Goal: Information Seeking & Learning: Check status

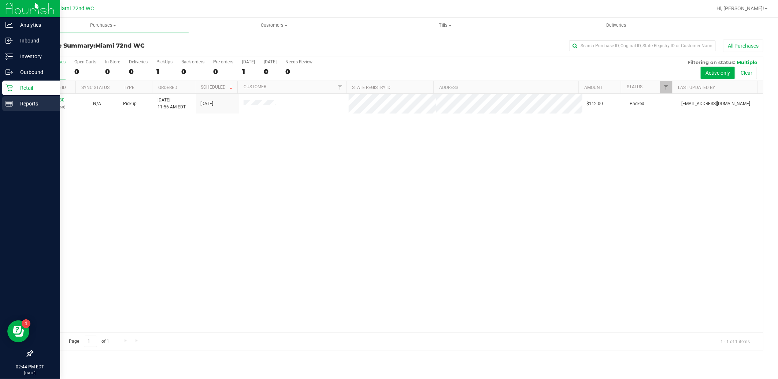
click at [8, 103] on icon at bounding box center [8, 103] width 7 height 7
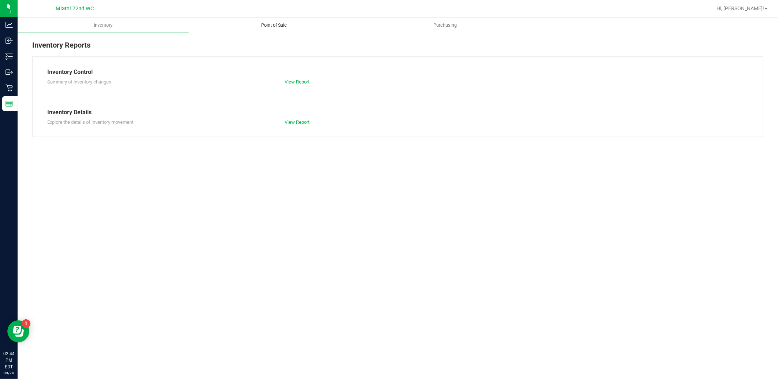
click at [268, 24] on span "Point of Sale" at bounding box center [274, 25] width 45 height 7
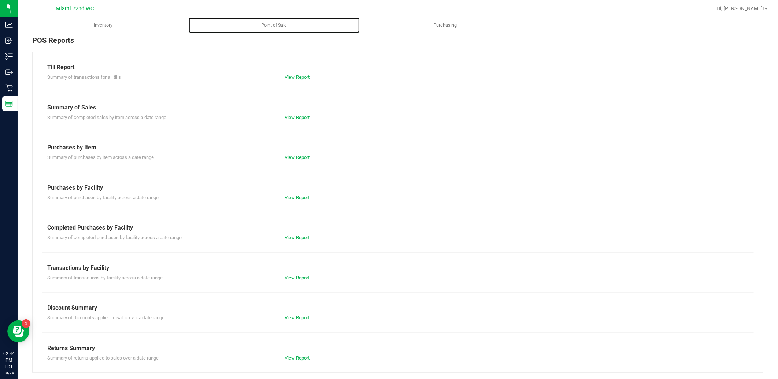
scroll to position [6, 0]
click at [292, 274] on link "View Report" at bounding box center [297, 276] width 25 height 5
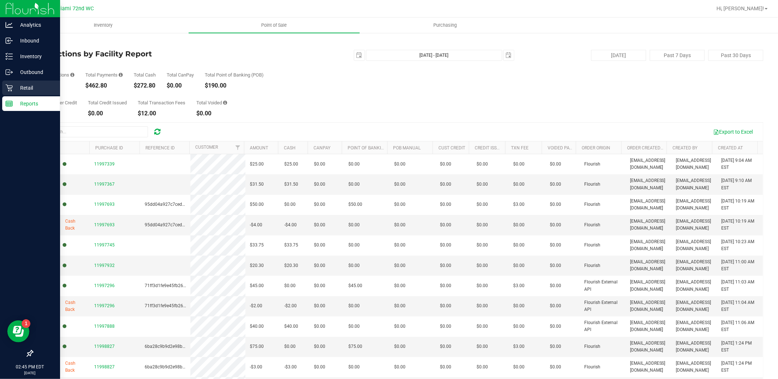
click at [5, 88] on icon at bounding box center [8, 87] width 7 height 7
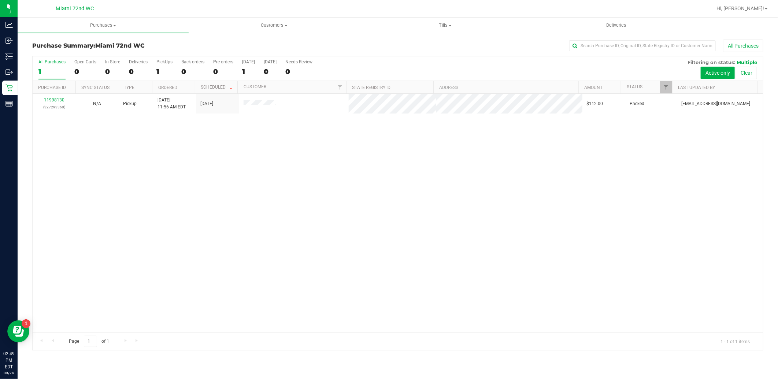
click at [374, 221] on div "11998130 (327293360) N/A Pickup [DATE] 11:56 AM EDT 9/24/2025 $112.00 Packed [E…" at bounding box center [398, 213] width 731 height 239
click at [761, 5] on span "Hi, [PERSON_NAME]!" at bounding box center [741, 8] width 48 height 6
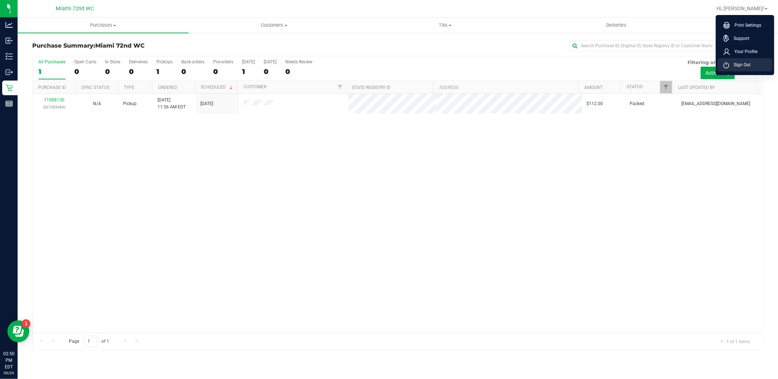
click at [748, 66] on span "Sign Out" at bounding box center [740, 64] width 21 height 7
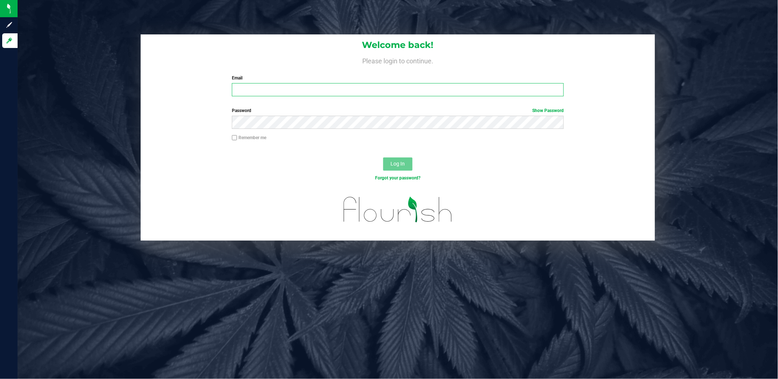
click at [279, 95] on input "Email" at bounding box center [398, 89] width 332 height 13
type input "[EMAIL_ADDRESS][DOMAIN_NAME]"
click at [280, 130] on div "Password Show Password" at bounding box center [398, 120] width 515 height 27
click at [383, 158] on button "Log In" at bounding box center [397, 164] width 29 height 13
